Goal: Information Seeking & Learning: Learn about a topic

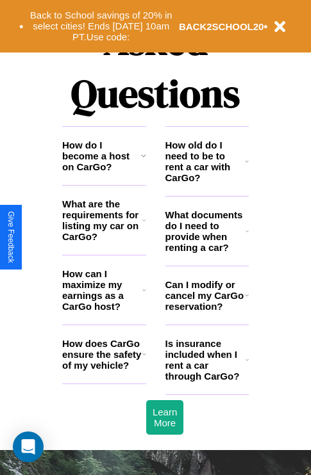
scroll to position [1552, 0]
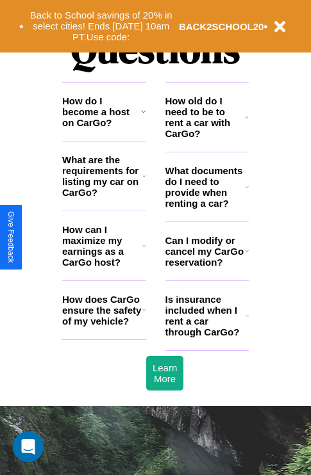
click at [143, 315] on icon at bounding box center [144, 310] width 4 height 10
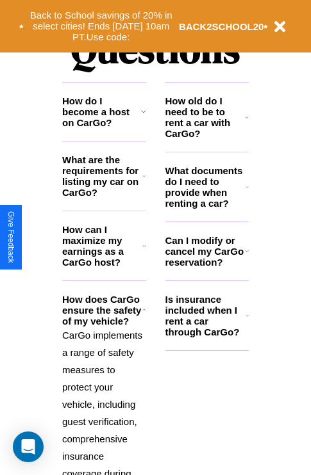
click at [206, 336] on h3 "Is insurance included when I rent a car through CarGo?" at bounding box center [205, 316] width 80 height 44
click at [104, 393] on p "CarGo implements a range of safety measures to protect your vehicle, including …" at bounding box center [104, 482] width 84 height 311
click at [104, 197] on h3 "What are the requirements for listing my car on CarGo?" at bounding box center [102, 176] width 80 height 44
click at [104, 393] on p "CarGo implements a range of safety measures to protect your vehicle, including …" at bounding box center [104, 482] width 84 height 311
click at [104, 197] on h3 "What are the requirements for listing my car on CarGo?" at bounding box center [102, 176] width 80 height 44
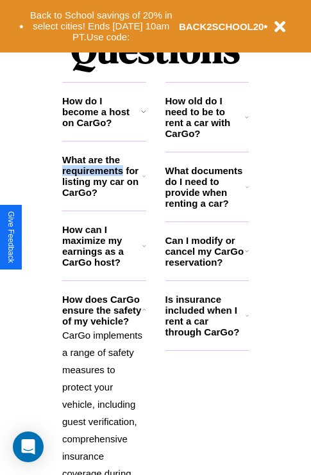
click at [104, 197] on h3 "What are the requirements for listing my car on CarGo?" at bounding box center [102, 176] width 80 height 44
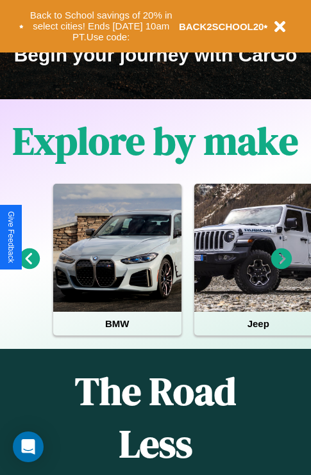
scroll to position [197, 0]
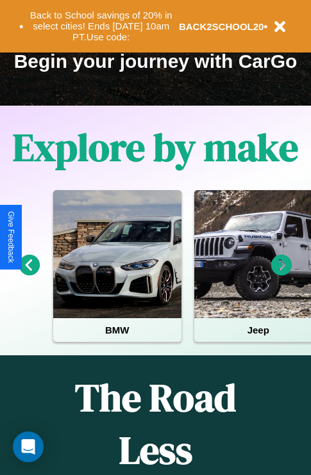
click at [29, 274] on icon at bounding box center [29, 265] width 21 height 21
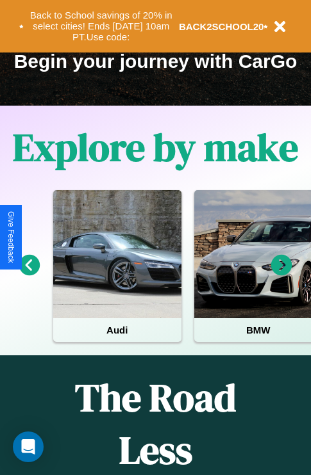
click at [281, 274] on icon at bounding box center [281, 265] width 21 height 21
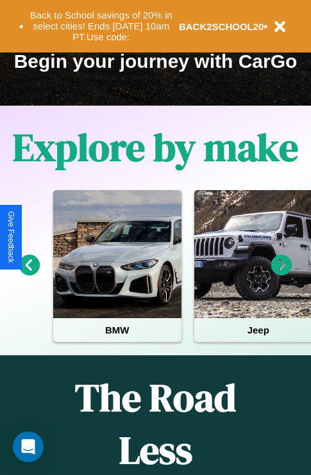
click at [29, 274] on icon at bounding box center [29, 265] width 21 height 21
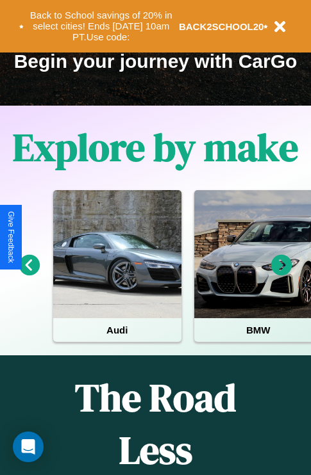
click at [281, 274] on icon at bounding box center [281, 265] width 21 height 21
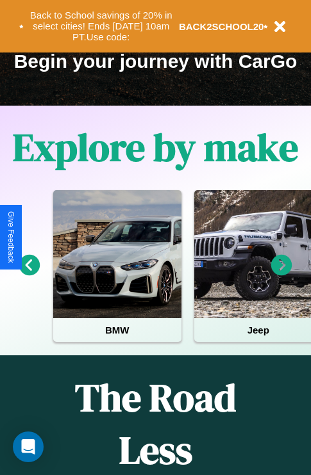
click at [281, 274] on icon at bounding box center [281, 265] width 21 height 21
